Goal: Task Accomplishment & Management: Manage account settings

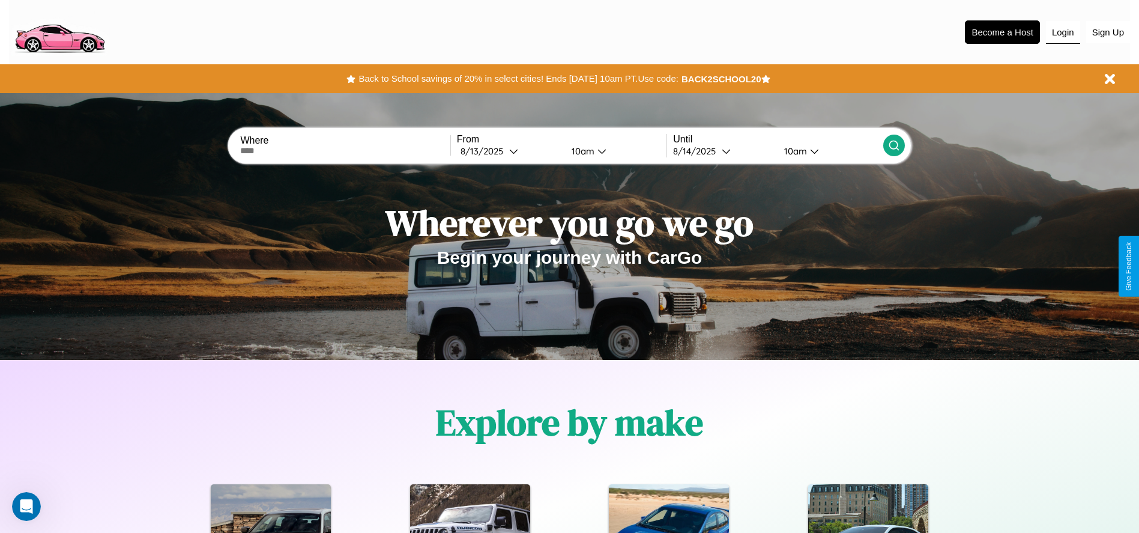
click at [1063, 32] on button "Login" at bounding box center [1063, 32] width 34 height 23
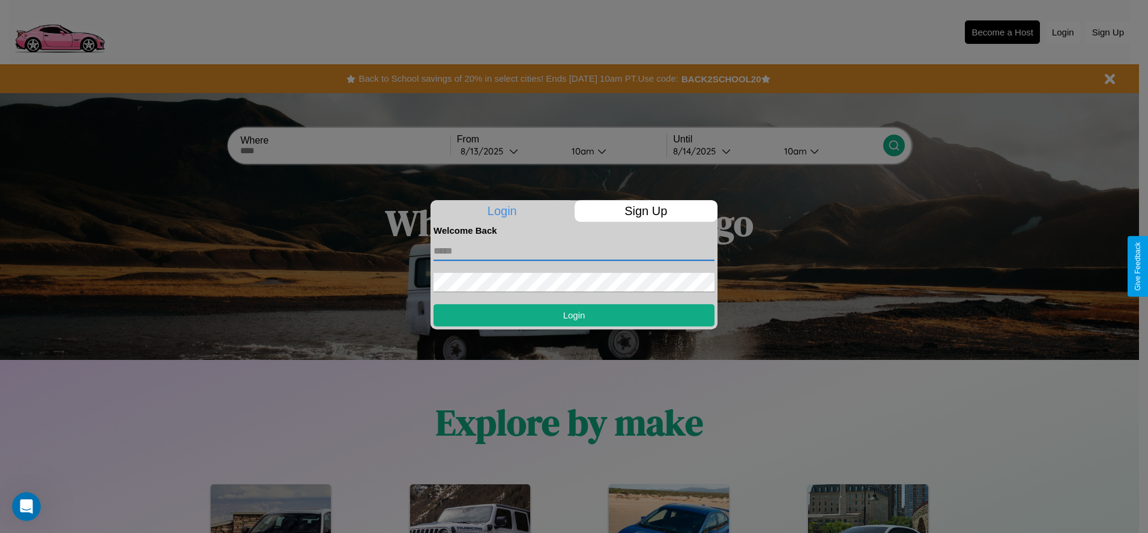
click at [574, 250] on input "text" at bounding box center [574, 250] width 281 height 19
type input "**********"
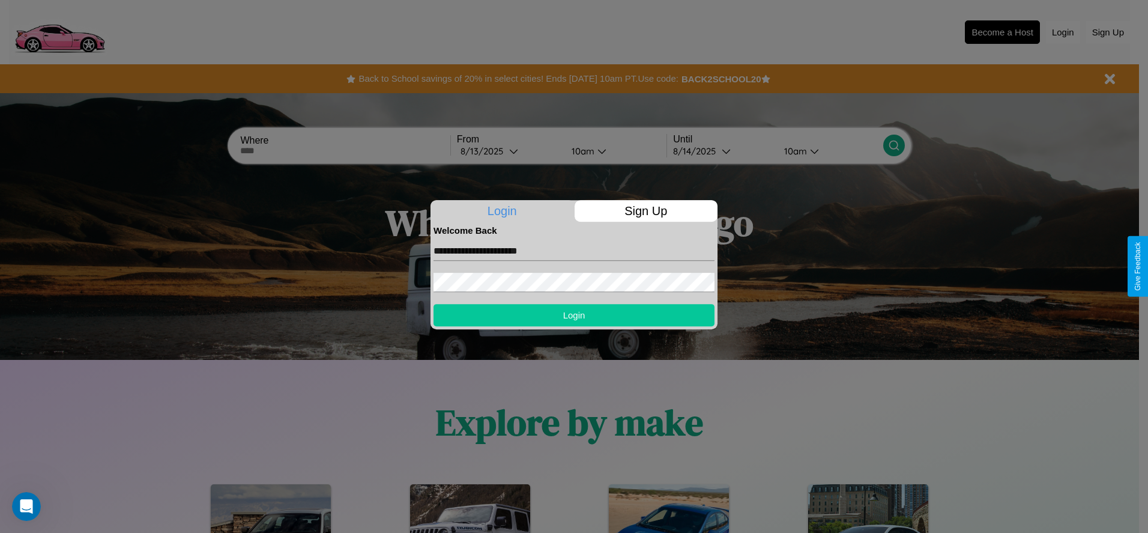
click at [574, 315] on button "Login" at bounding box center [574, 315] width 281 height 22
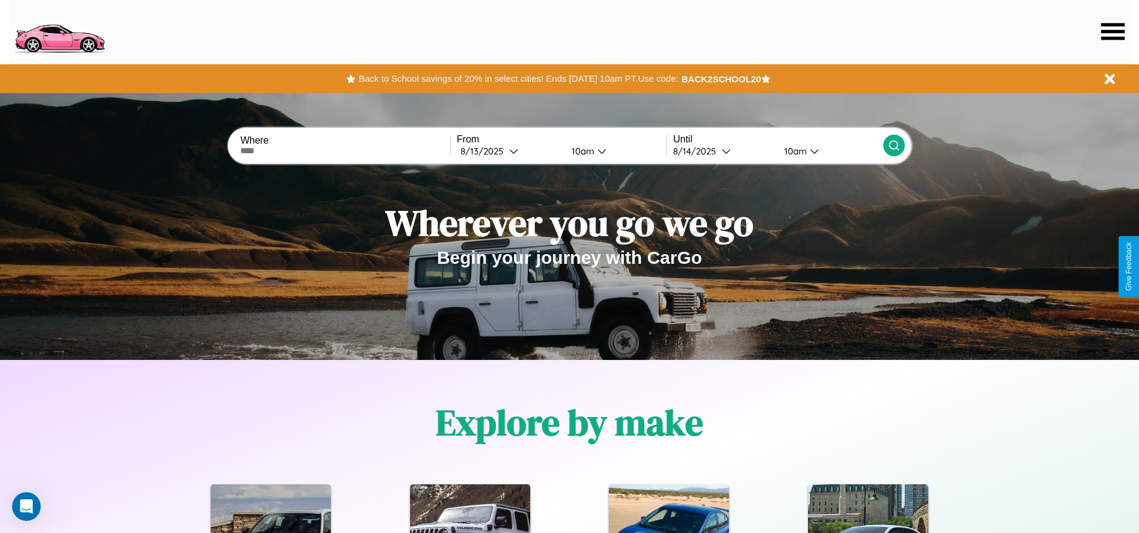
click at [1113, 31] on icon at bounding box center [1112, 31] width 23 height 17
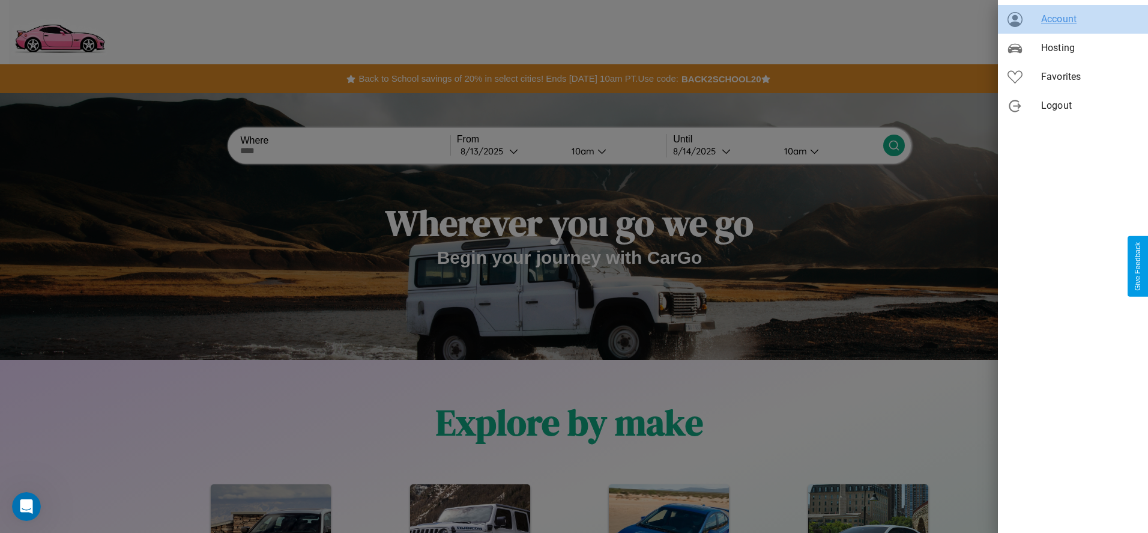
click at [1073, 19] on span "Account" at bounding box center [1089, 19] width 97 height 14
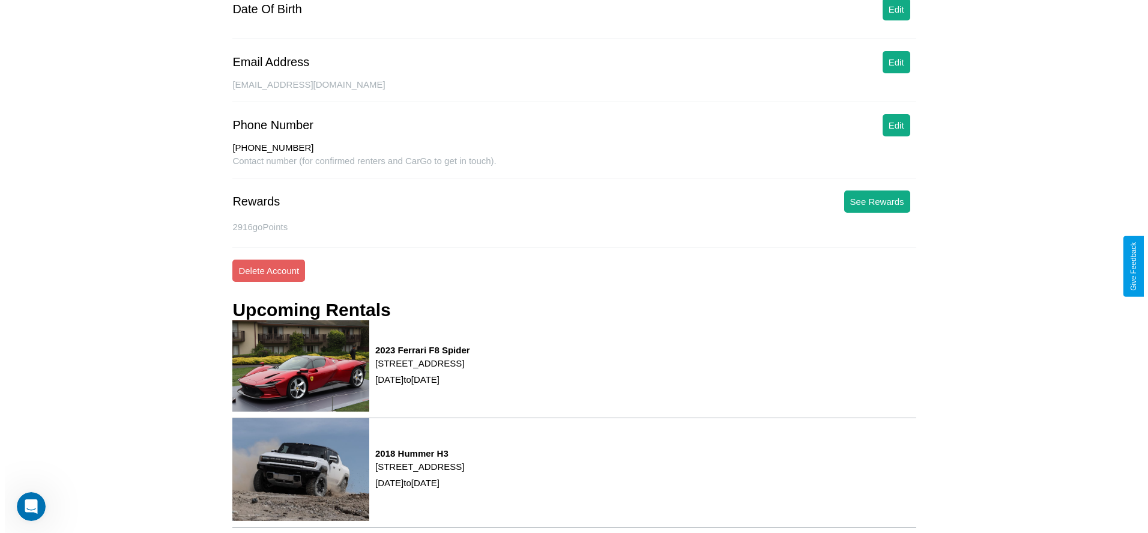
scroll to position [172, 0]
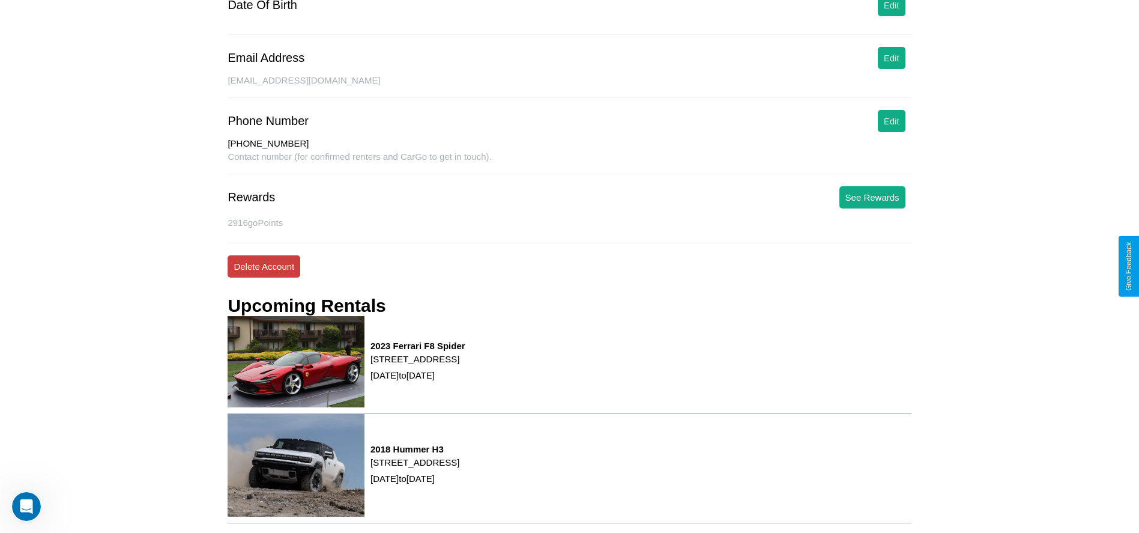
click at [264, 266] on button "Delete Account" at bounding box center [264, 266] width 73 height 22
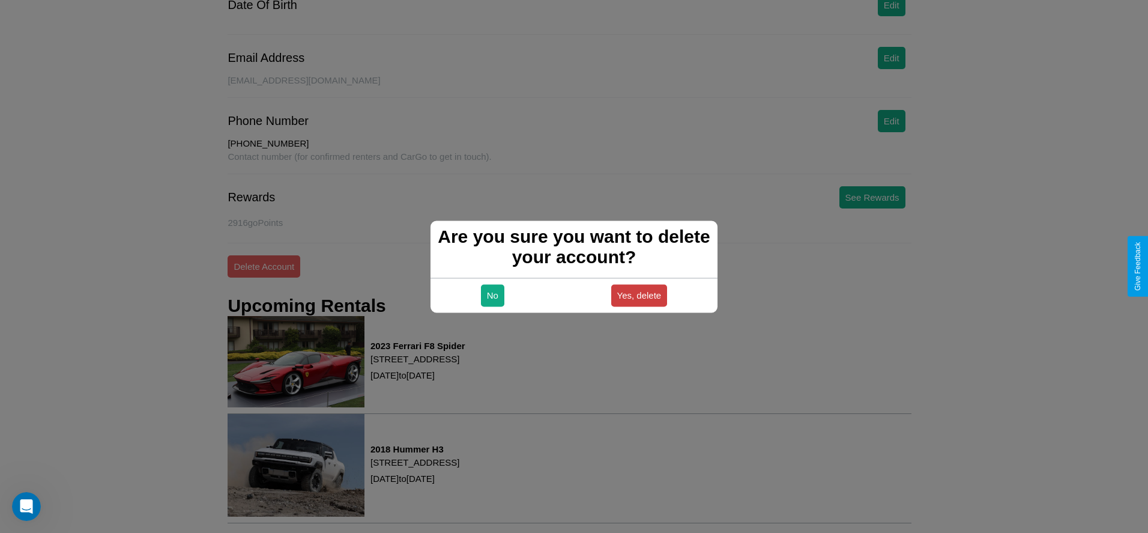
click at [639, 295] on button "Yes, delete" at bounding box center [639, 295] width 56 height 22
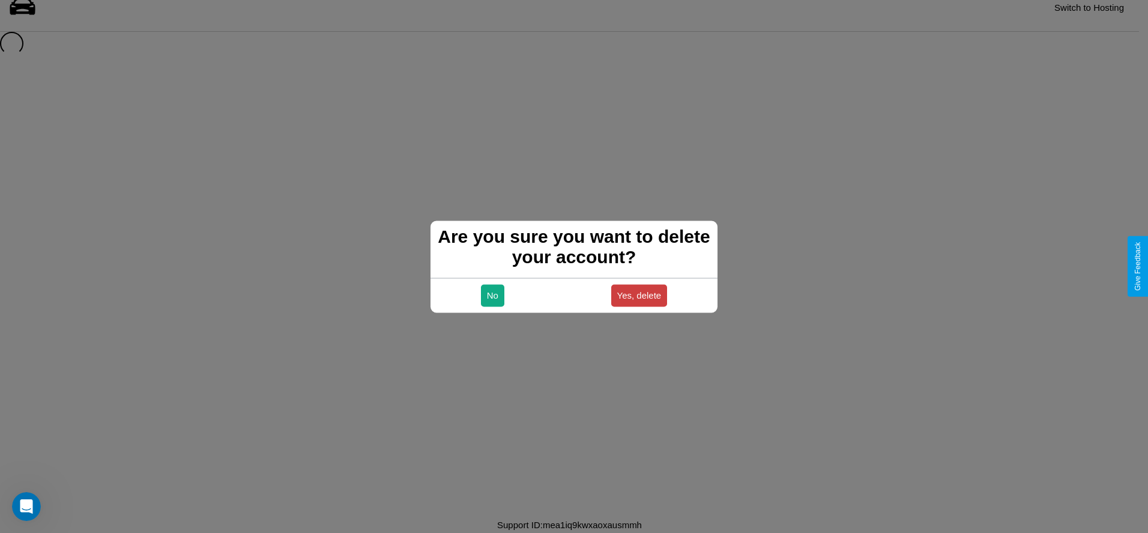
scroll to position [16, 0]
